Goal: Task Accomplishment & Management: Use online tool/utility

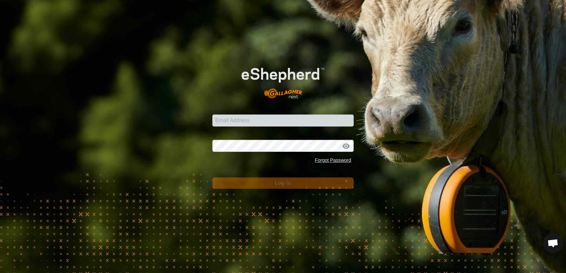
scroll to position [532, 0]
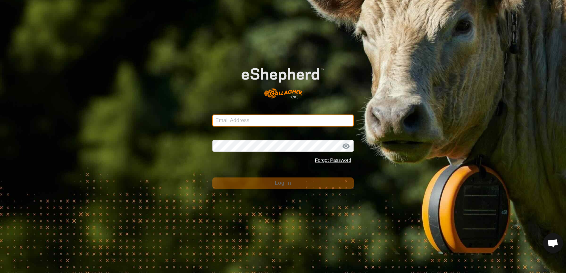
type input "[EMAIL_ADDRESS][DOMAIN_NAME]"
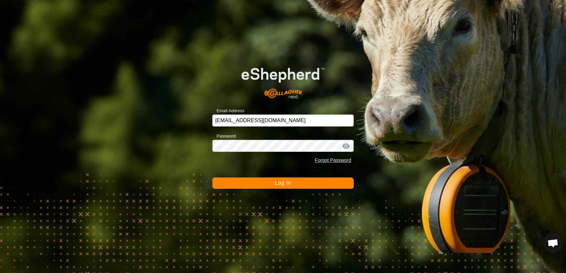
click at [224, 185] on button "Log In" at bounding box center [283, 183] width 142 height 11
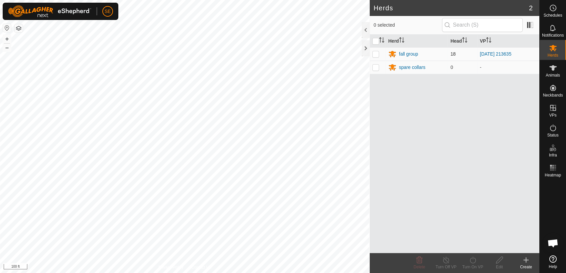
click at [376, 52] on p-checkbox at bounding box center [375, 53] width 7 height 5
checkbox input "true"
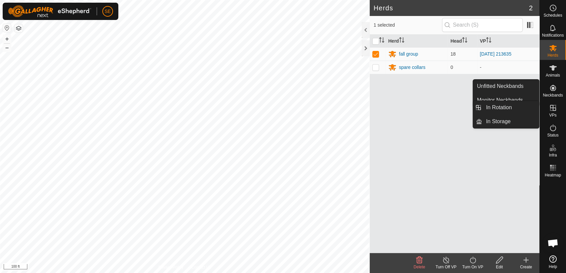
click at [551, 111] on icon at bounding box center [553, 108] width 6 height 6
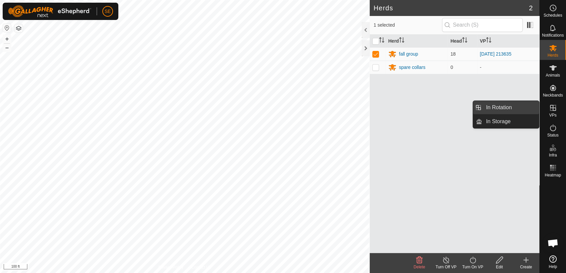
click at [514, 108] on link "In Rotation" at bounding box center [510, 107] width 57 height 13
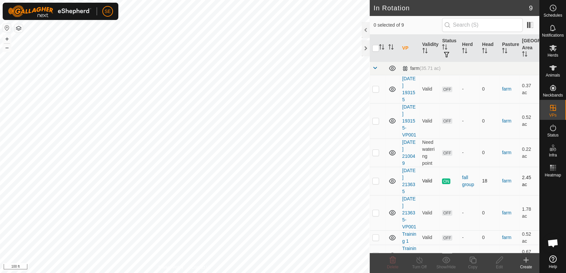
click at [376, 181] on p-checkbox at bounding box center [375, 180] width 7 height 5
checkbox input "true"
click at [469, 259] on icon at bounding box center [473, 260] width 8 height 8
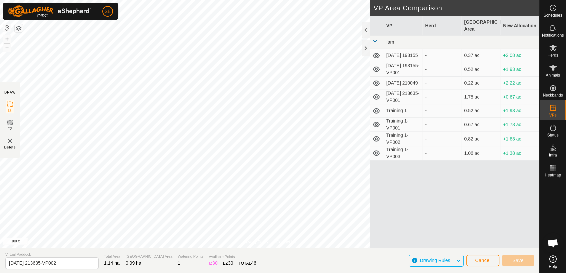
scroll to position [532, 0]
click at [524, 259] on button "Save" at bounding box center [518, 261] width 32 height 12
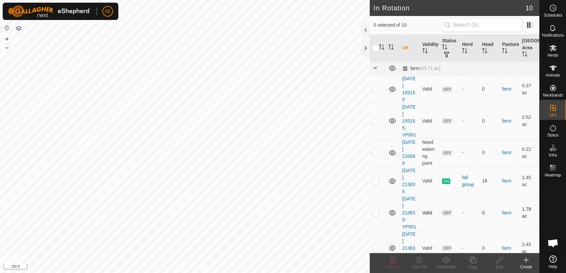
click at [377, 213] on p-checkbox at bounding box center [375, 212] width 7 height 5
checkbox input "true"
click at [377, 179] on p-checkbox at bounding box center [375, 180] width 7 height 5
checkbox input "true"
click at [374, 152] on p-checkbox at bounding box center [375, 152] width 7 height 5
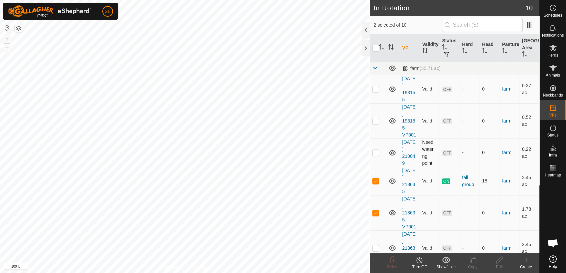
checkbox input "true"
click at [375, 118] on p-checkbox at bounding box center [375, 120] width 7 height 5
checkbox input "true"
click at [375, 89] on p-checkbox at bounding box center [375, 88] width 7 height 5
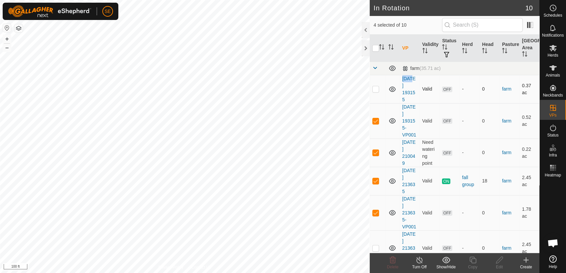
click at [375, 89] on p-checkbox at bounding box center [375, 88] width 7 height 5
checkbox input "true"
drag, startPoint x: 375, startPoint y: 89, endPoint x: 373, endPoint y: 125, distance: 35.7
click at [373, 125] on td at bounding box center [378, 120] width 16 height 35
checkbox input "false"
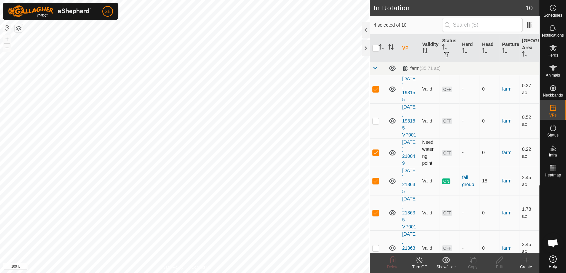
click at [374, 154] on p-checkbox at bounding box center [375, 152] width 7 height 5
checkbox input "false"
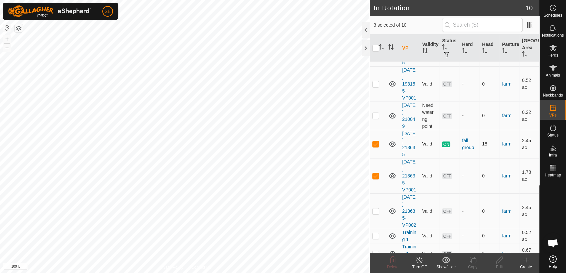
click at [375, 141] on p-checkbox at bounding box center [375, 143] width 7 height 5
checkbox input "false"
click at [377, 176] on p-checkbox at bounding box center [375, 175] width 7 height 5
checkbox input "false"
click at [377, 209] on p-checkbox at bounding box center [375, 211] width 7 height 5
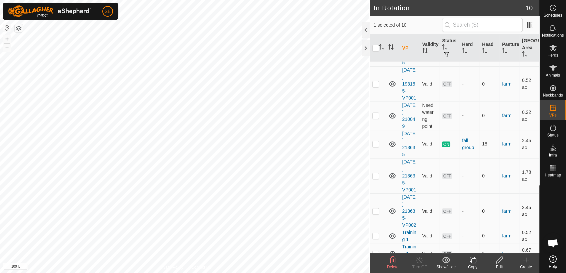
checkbox input "true"
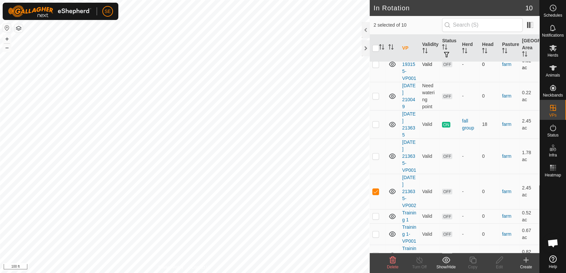
scroll to position [0, 0]
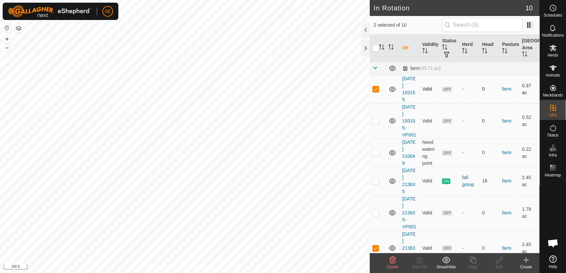
click at [374, 91] on p-checkbox at bounding box center [375, 88] width 7 height 5
checkbox input "false"
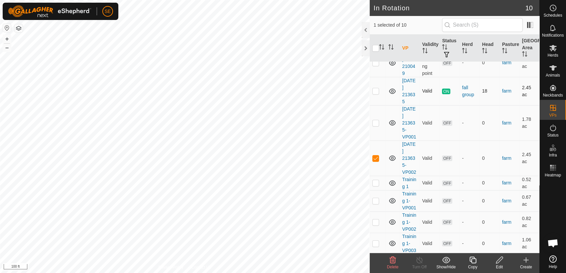
scroll to position [90, 0]
click at [556, 50] on icon at bounding box center [553, 48] width 8 height 8
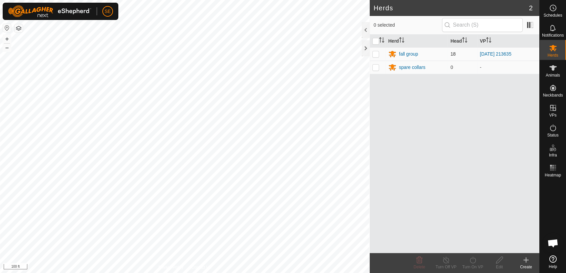
click at [376, 52] on p-checkbox at bounding box center [375, 53] width 7 height 5
checkbox input "true"
click at [475, 263] on icon at bounding box center [473, 260] width 8 height 8
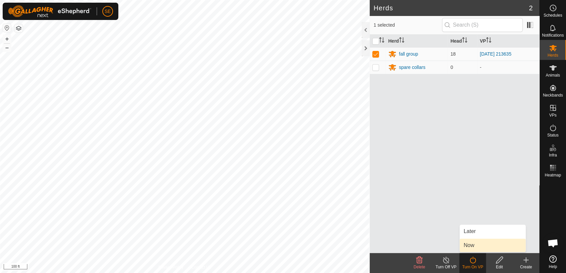
click at [474, 246] on link "Now" at bounding box center [493, 245] width 66 height 13
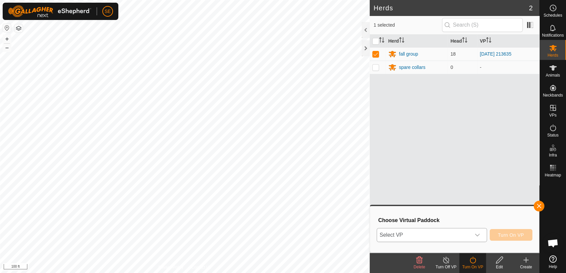
click at [464, 235] on span "Select VP" at bounding box center [424, 235] width 94 height 13
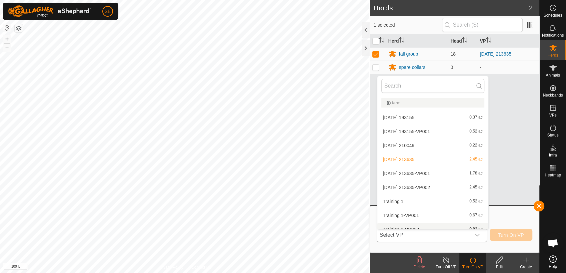
scroll to position [7, 0]
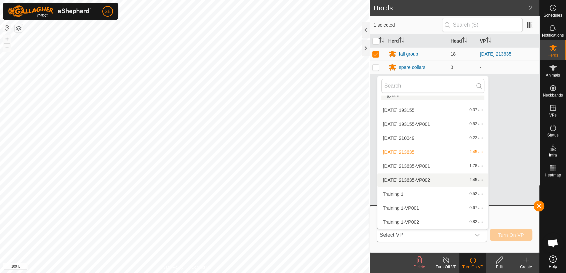
click at [423, 179] on li "2025-10-01 213635-VP002 2.45 ac" at bounding box center [432, 180] width 111 height 13
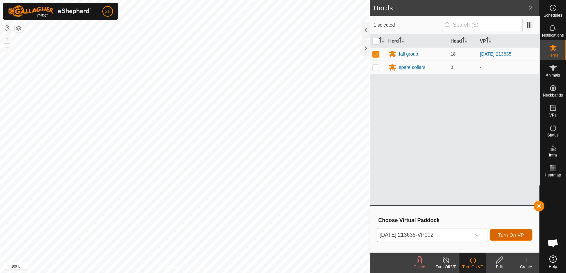
click at [514, 234] on span "Turn On VP" at bounding box center [511, 235] width 26 height 5
